Goal: Find specific page/section: Find specific page/section

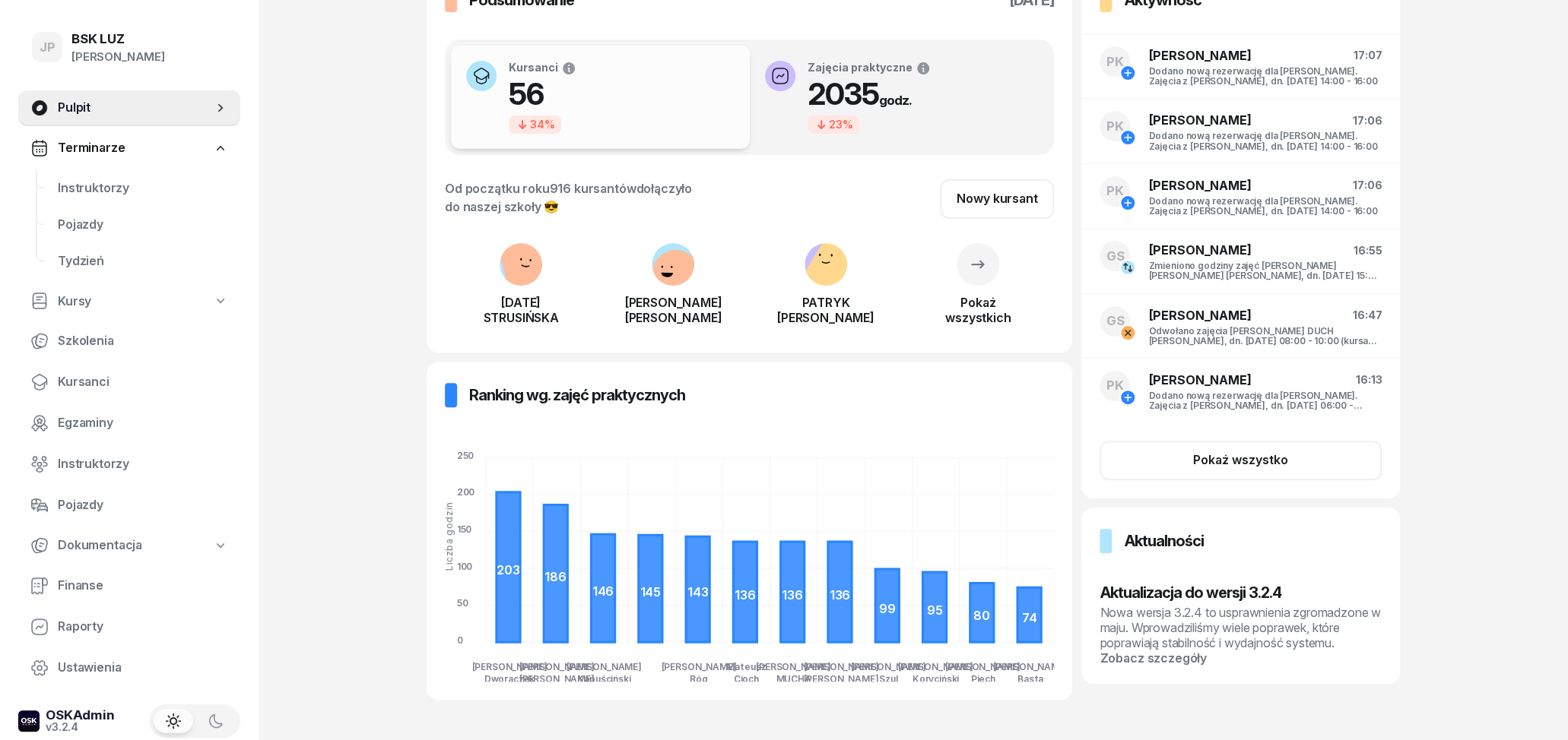
scroll to position [148, 0]
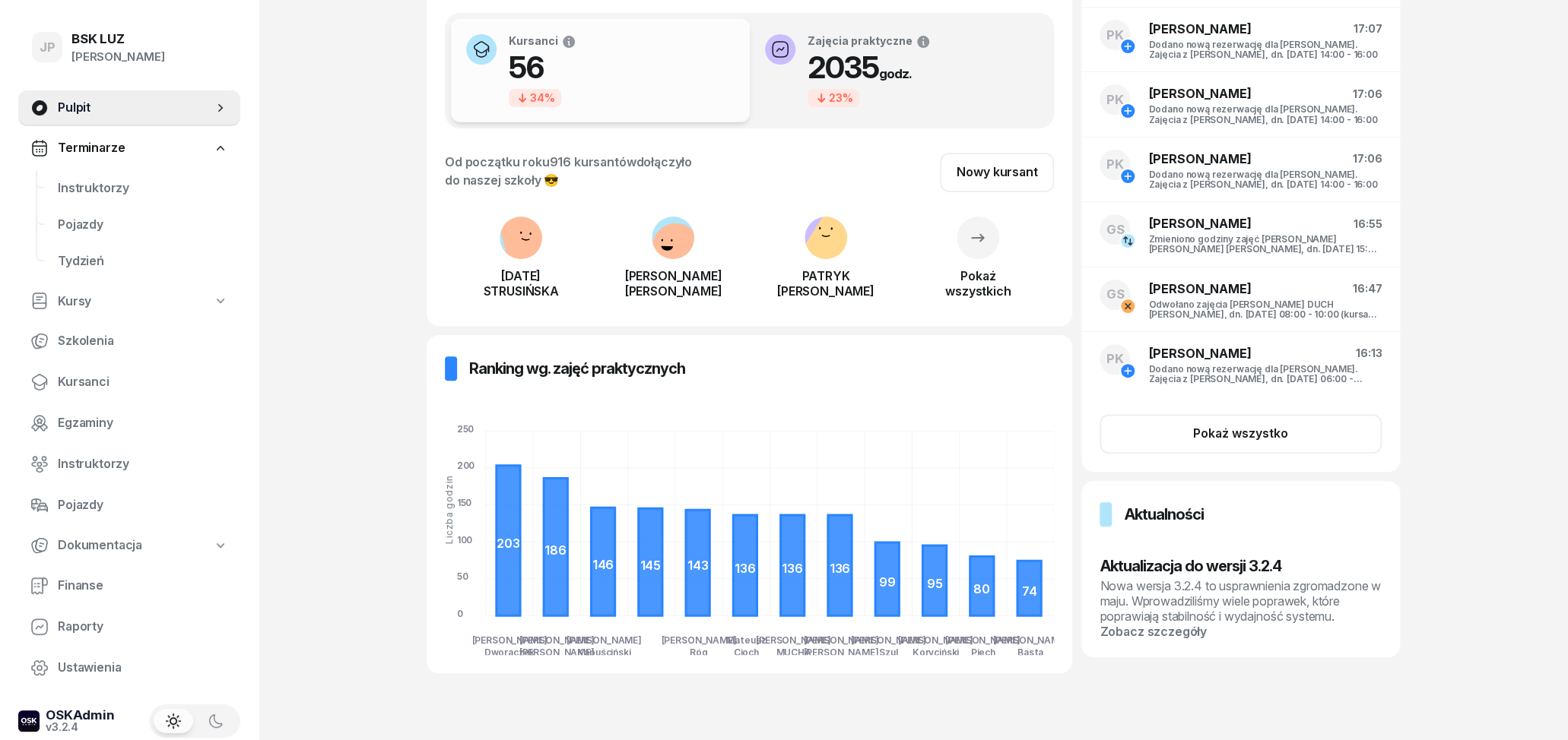
click at [58, 146] on link "Terminarze" at bounding box center [130, 147] width 222 height 35
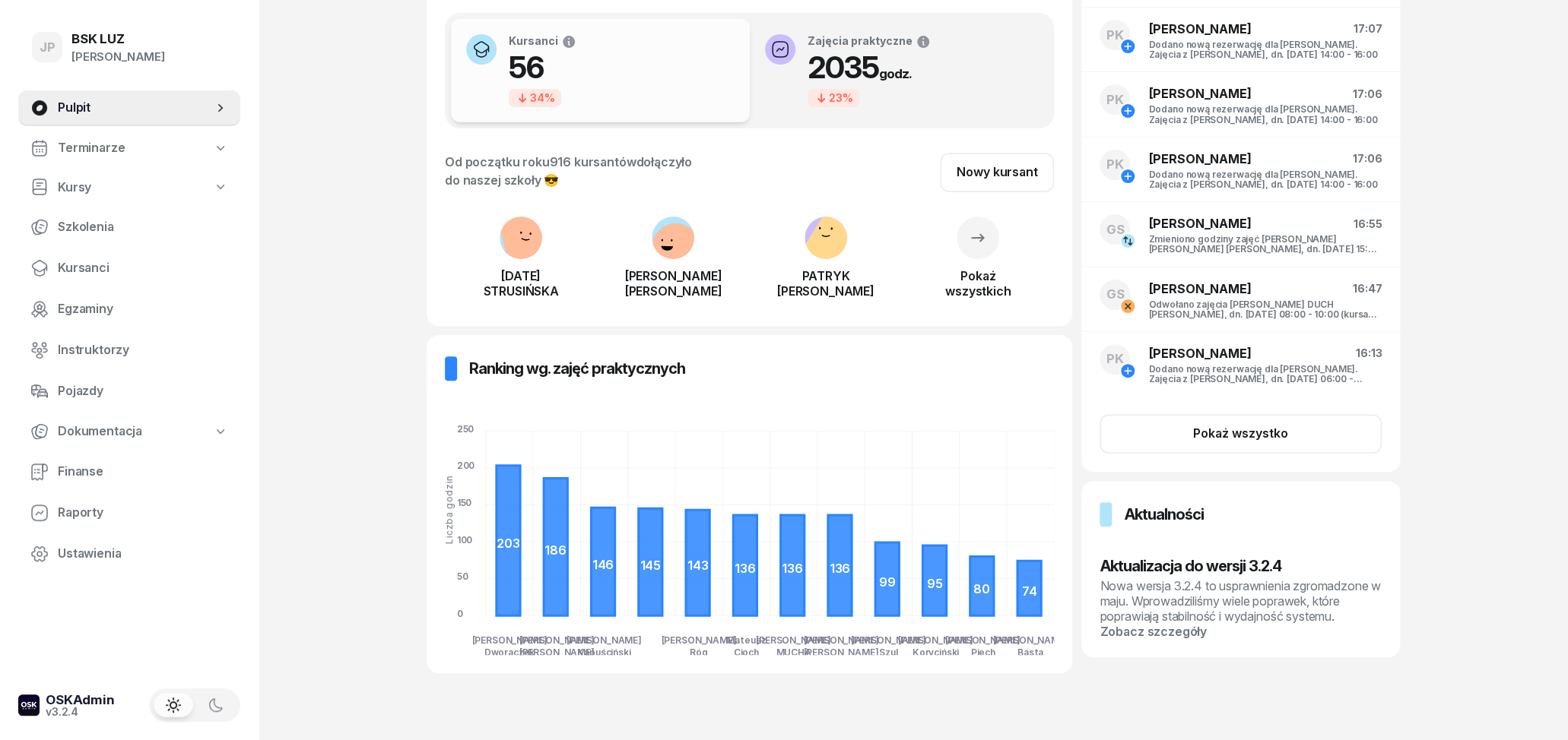
click at [59, 146] on span "Terminarze" at bounding box center [91, 148] width 67 height 20
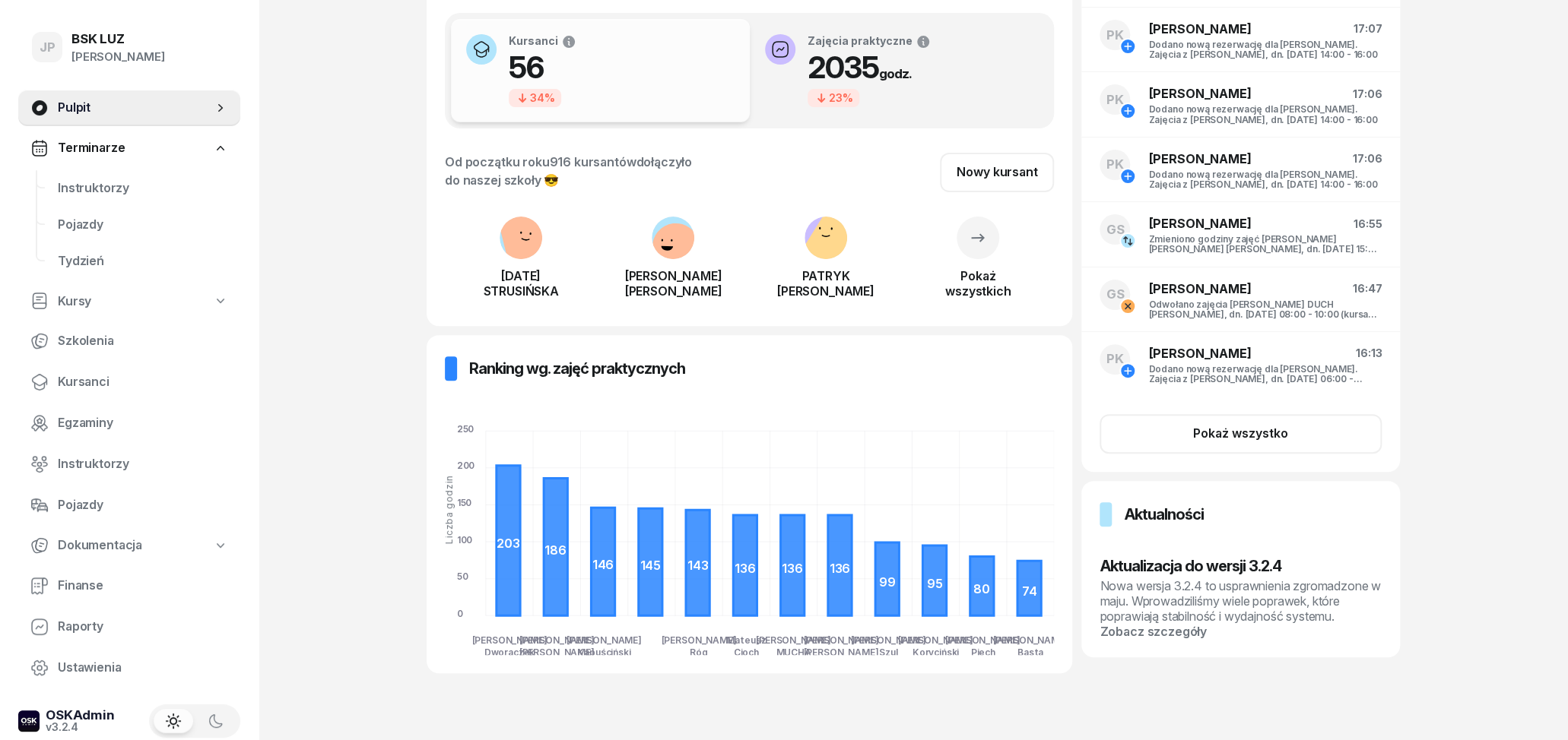
click at [93, 303] on link "Kursy" at bounding box center [130, 301] width 222 height 35
select select
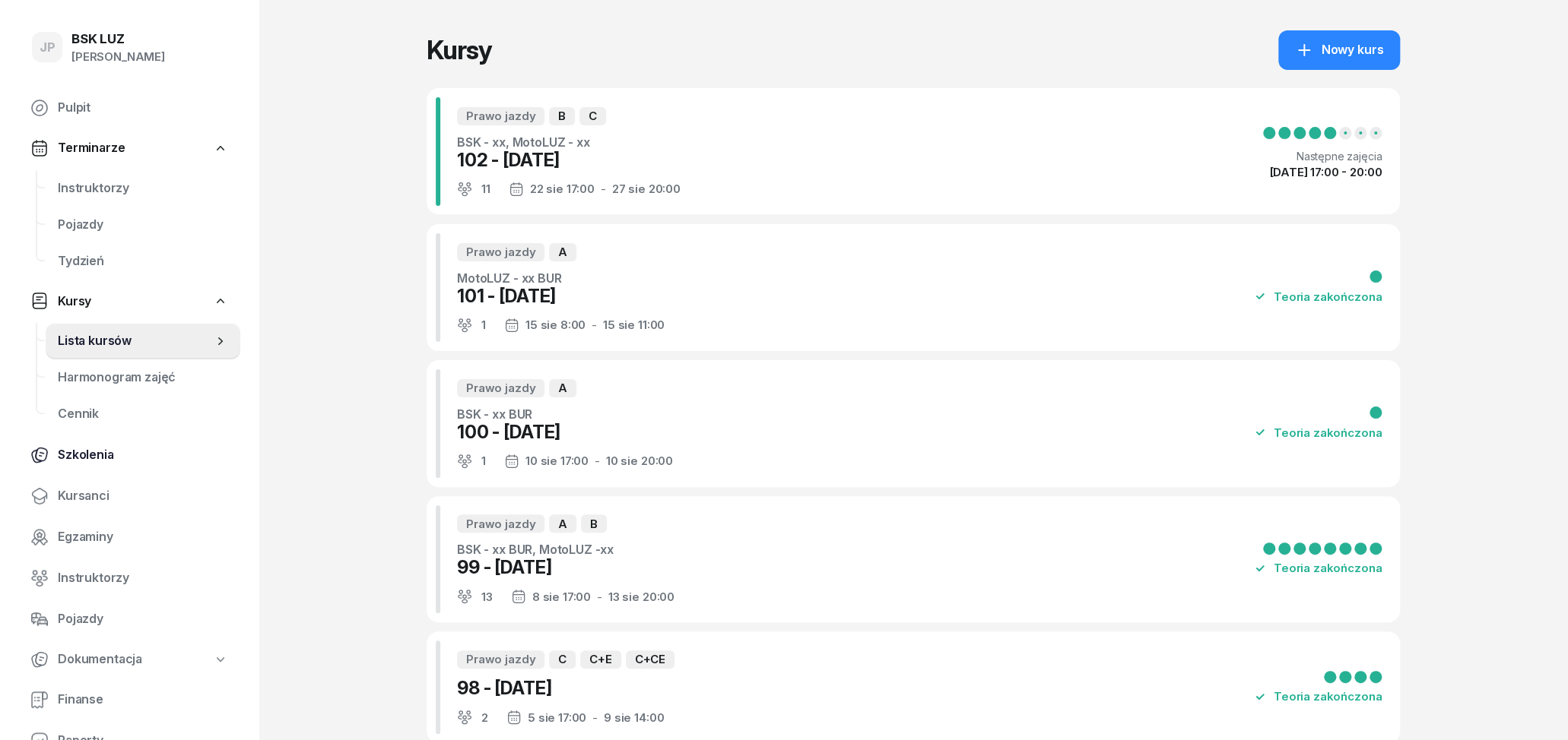
click at [79, 454] on span "Szkolenia" at bounding box center [143, 455] width 170 height 20
select select "createdAt-desc"
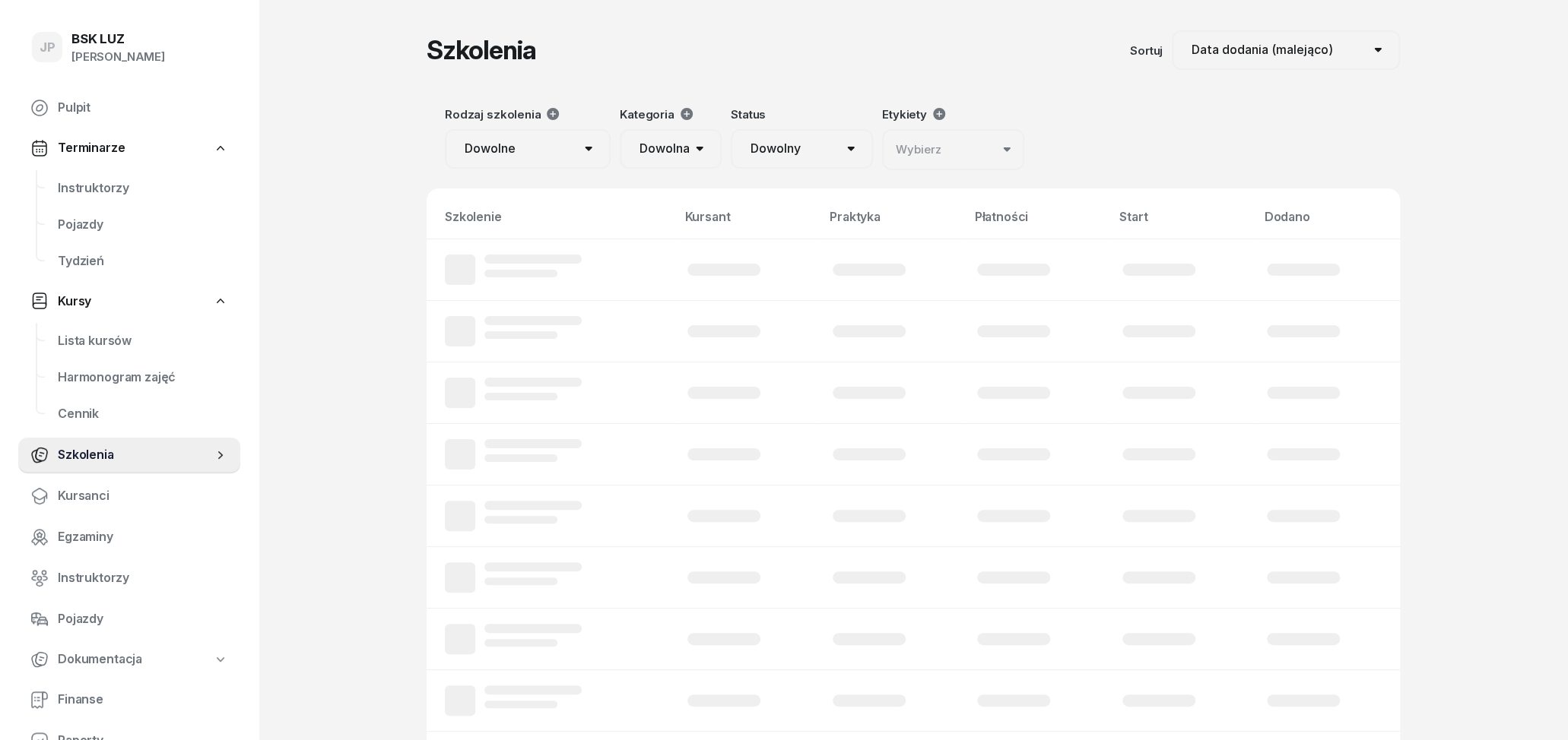
click at [80, 291] on span "Kursy" at bounding box center [75, 301] width 34 height 20
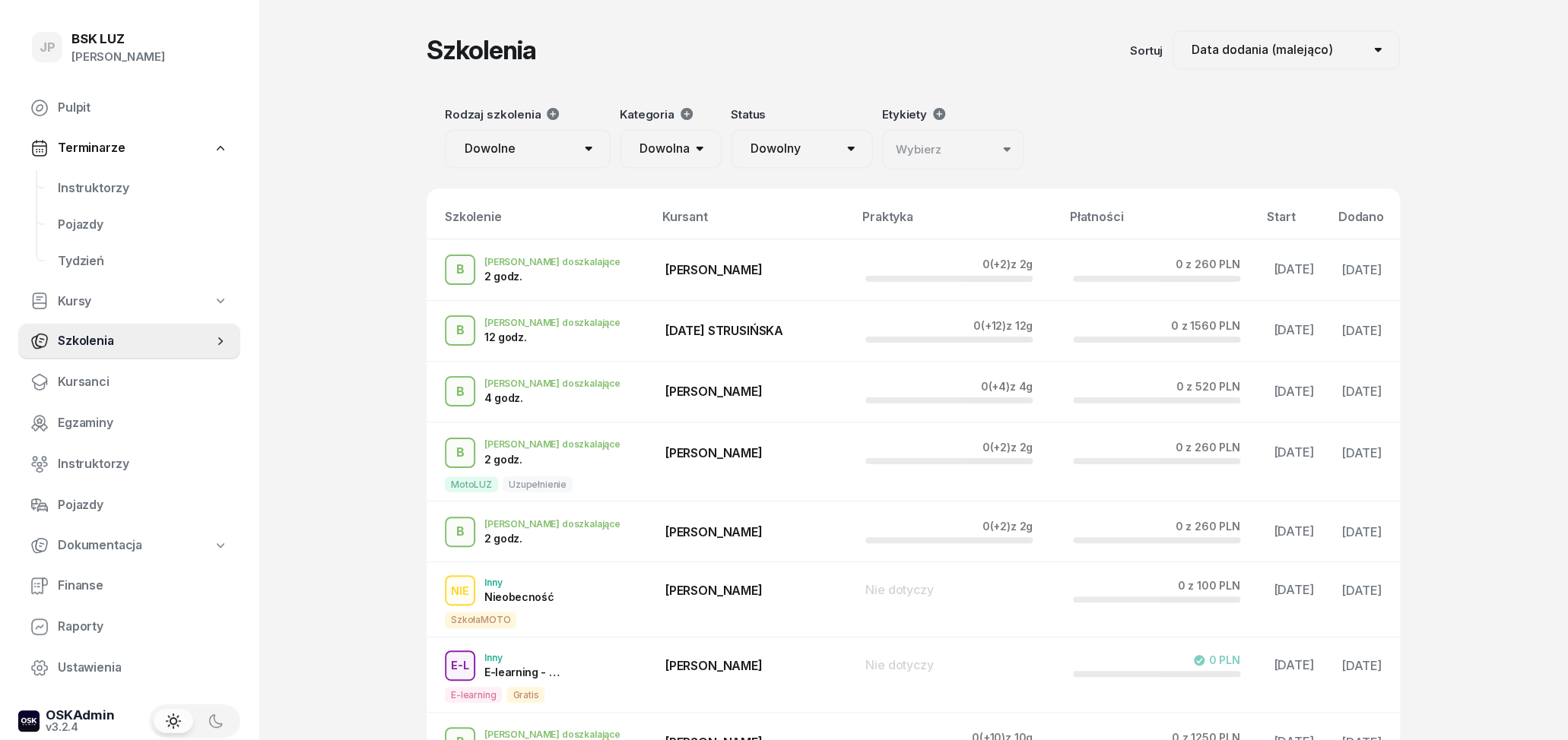
click at [201, 308] on link "Kursy" at bounding box center [130, 301] width 222 height 35
select select
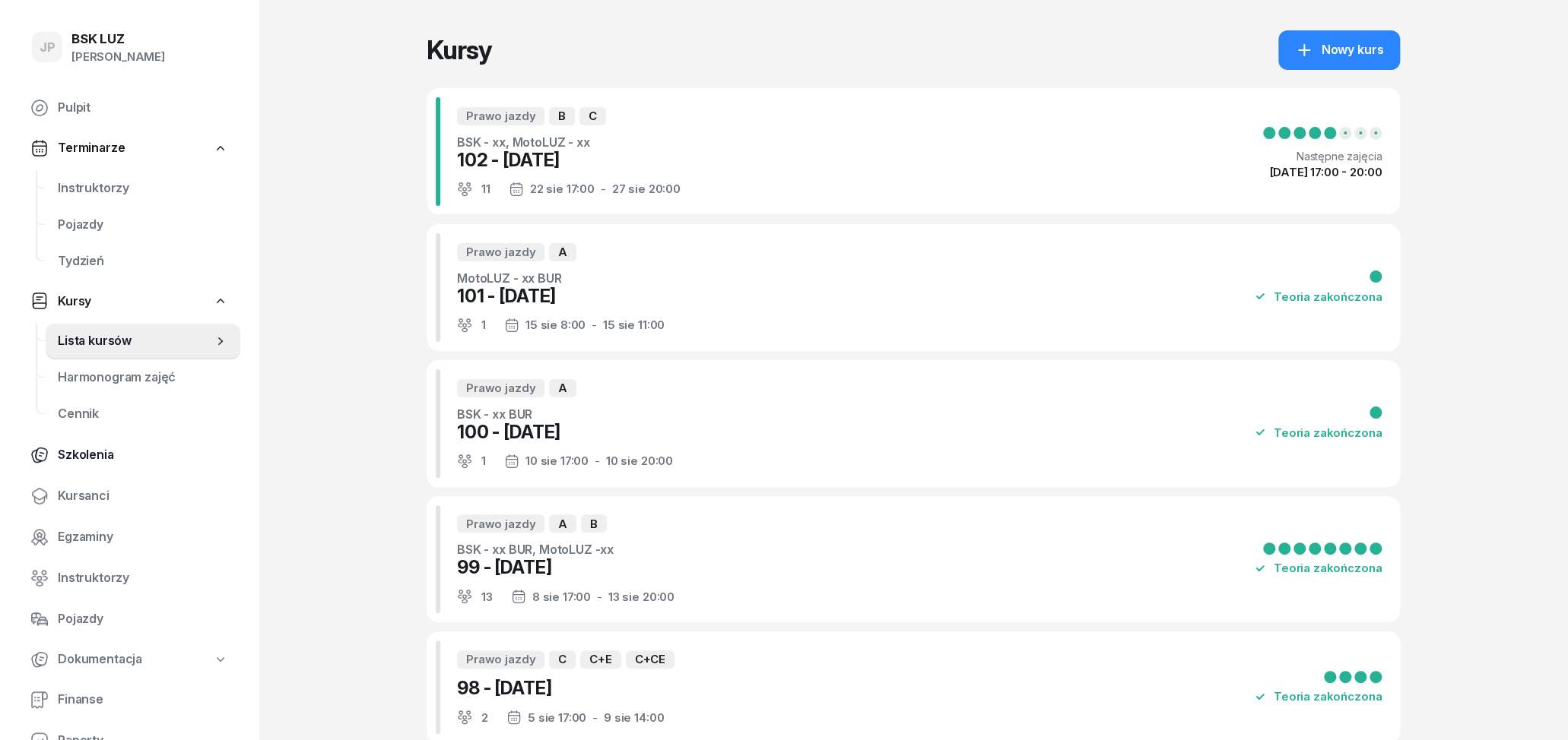
click at [86, 456] on span "Szkolenia" at bounding box center [143, 455] width 170 height 20
select select "createdAt-desc"
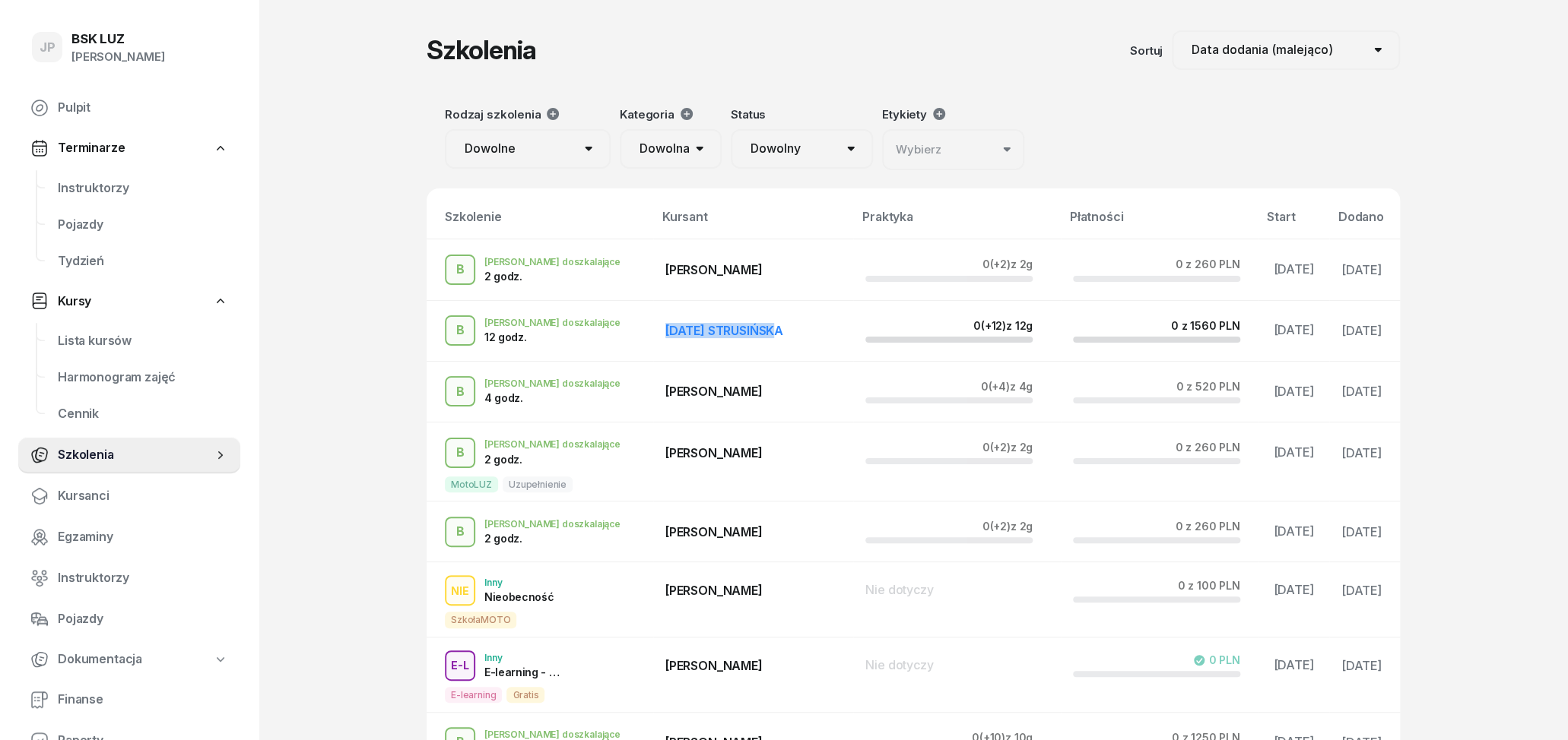
drag, startPoint x: 745, startPoint y: 330, endPoint x: 612, endPoint y: 333, distance: 133.0
click at [666, 333] on div "[DATE] STRUSIŃSKA" at bounding box center [753, 330] width 176 height 12
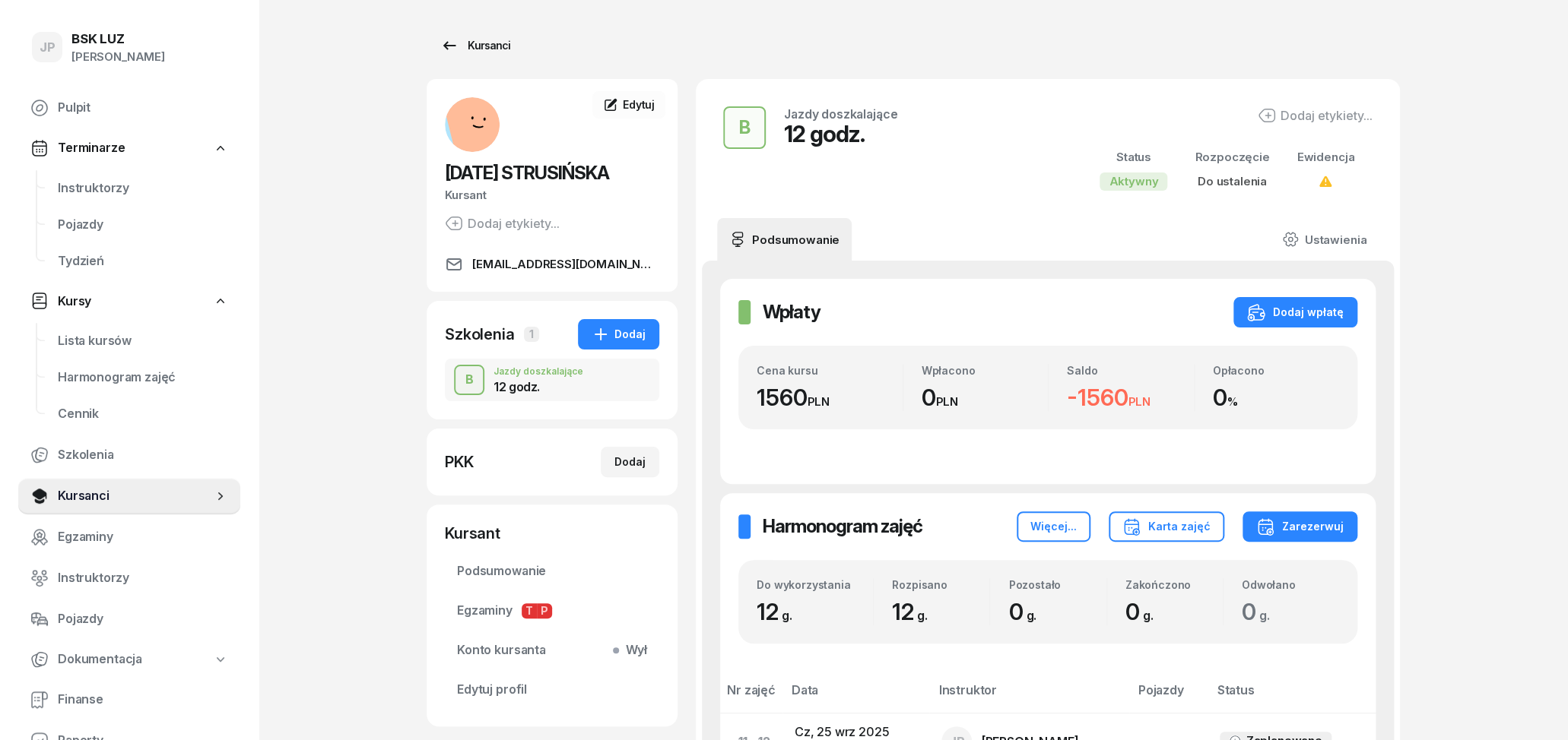
click at [454, 40] on icon at bounding box center [450, 45] width 19 height 19
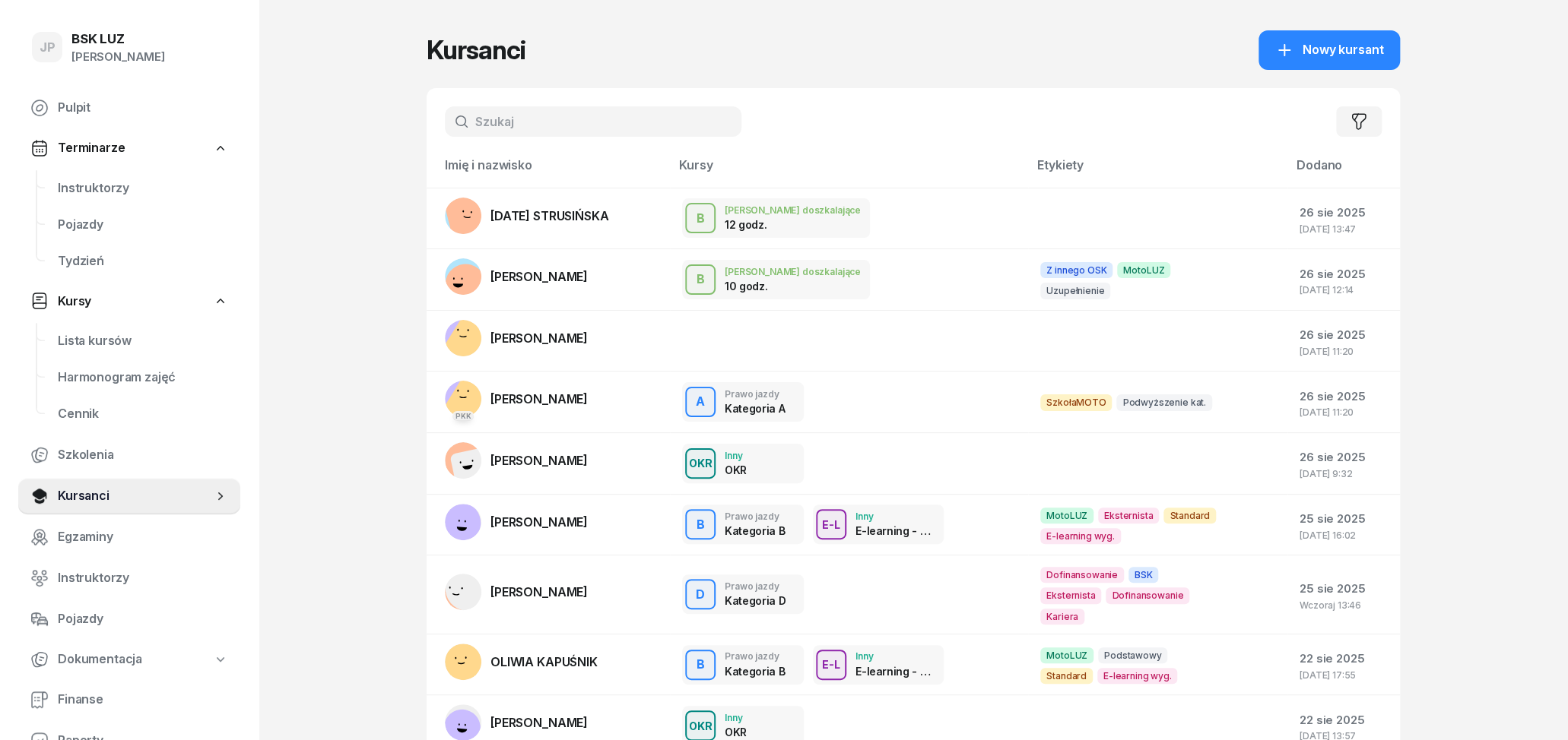
click at [611, 127] on input "text" at bounding box center [593, 122] width 297 height 31
